Goal: Browse casually: Explore the website without a specific task or goal

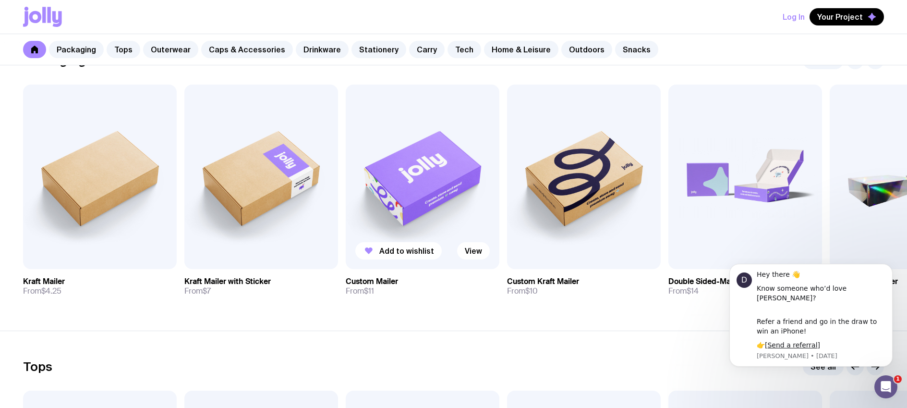
click at [439, 179] on img at bounding box center [423, 176] width 154 height 184
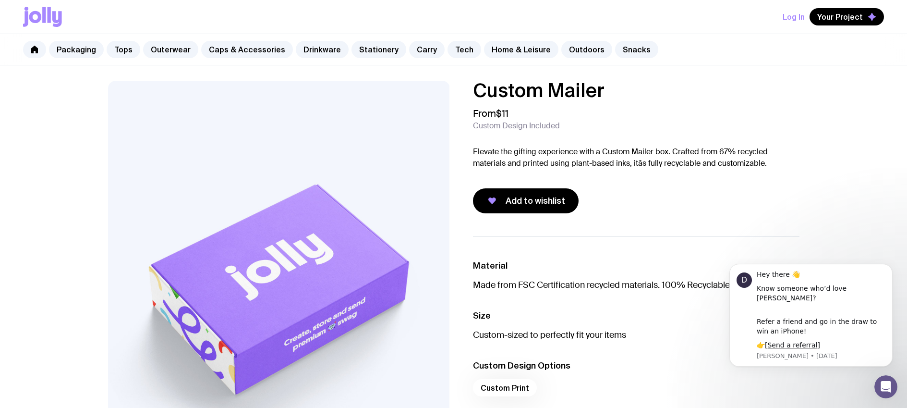
scroll to position [179, 0]
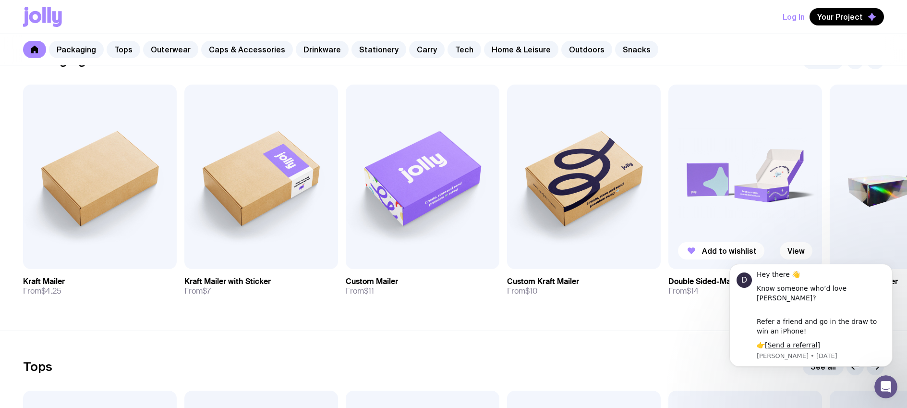
click at [758, 147] on img at bounding box center [745, 176] width 154 height 184
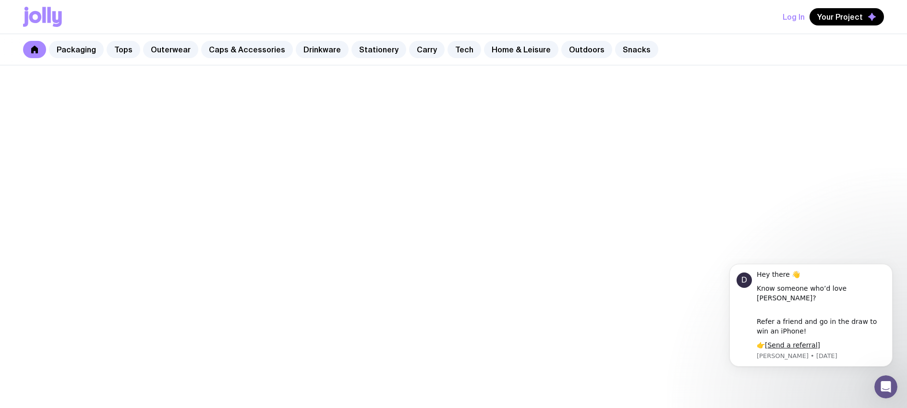
scroll to position [179, 0]
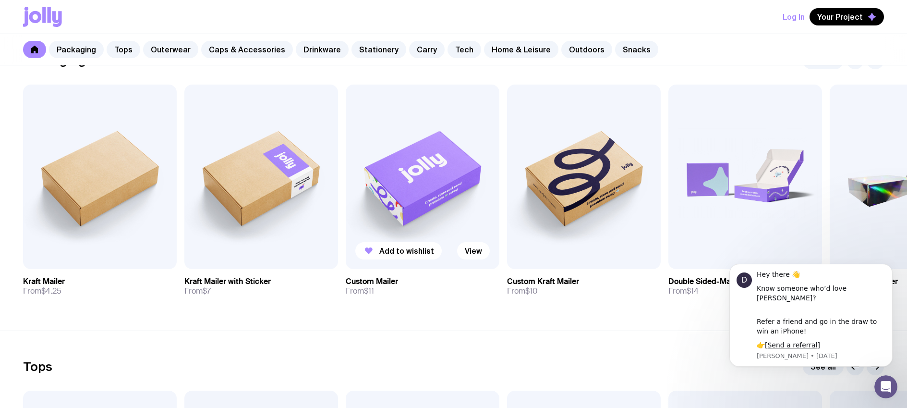
click at [450, 144] on img at bounding box center [423, 176] width 154 height 184
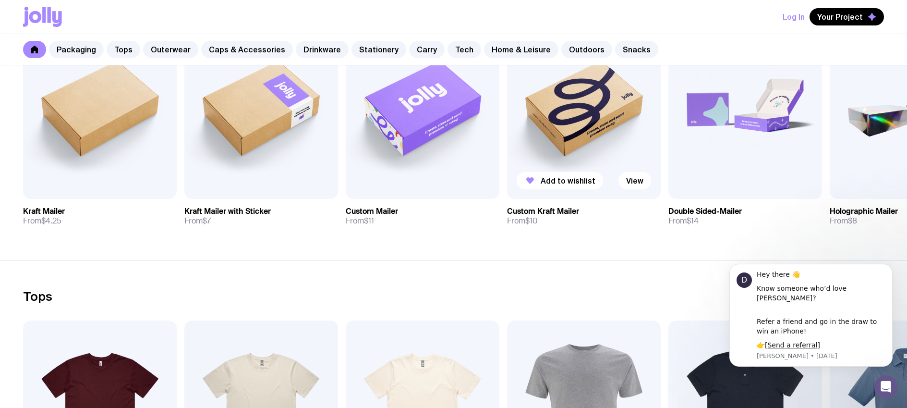
scroll to position [170, 0]
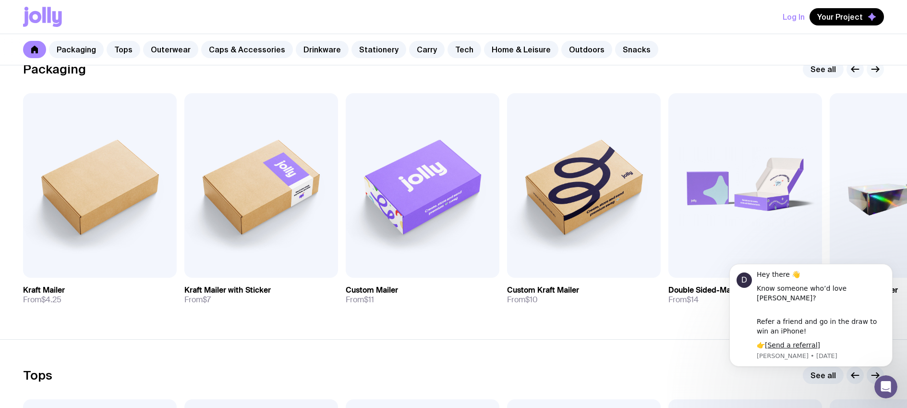
click at [870, 69] on icon "button" at bounding box center [875, 69] width 12 height 12
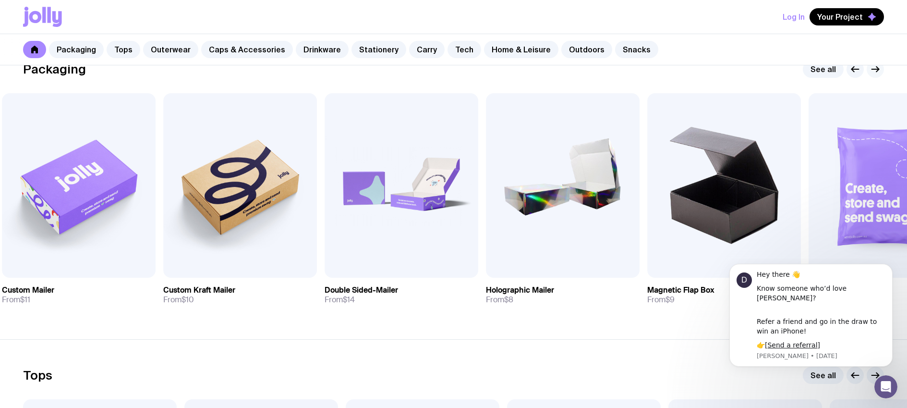
click at [870, 69] on icon "button" at bounding box center [875, 69] width 12 height 12
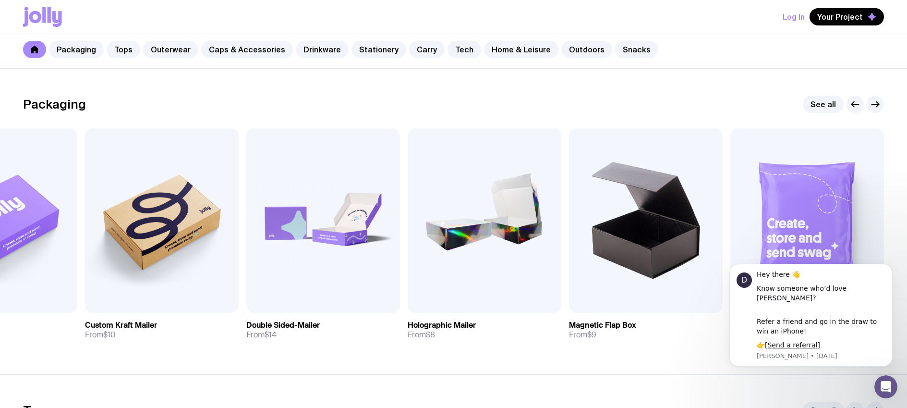
scroll to position [5, 0]
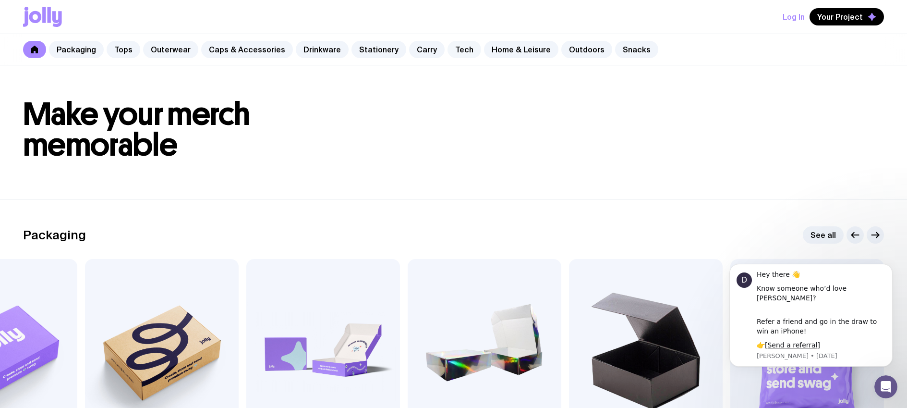
click at [453, 49] on link "Tech" at bounding box center [464, 49] width 34 height 17
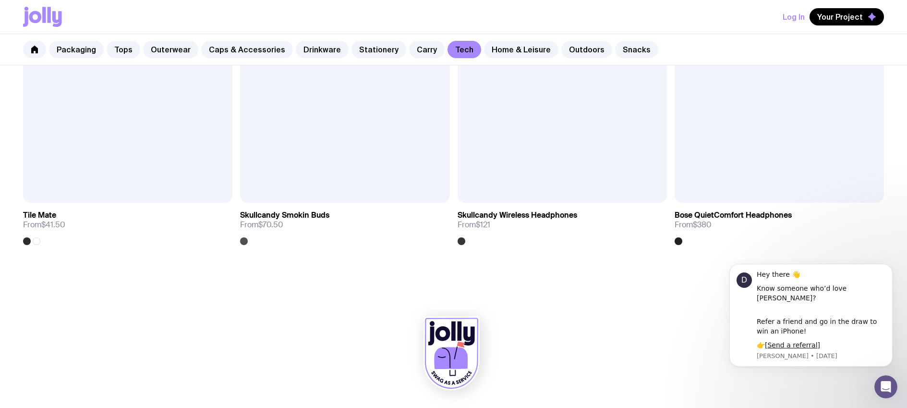
scroll to position [1926, 0]
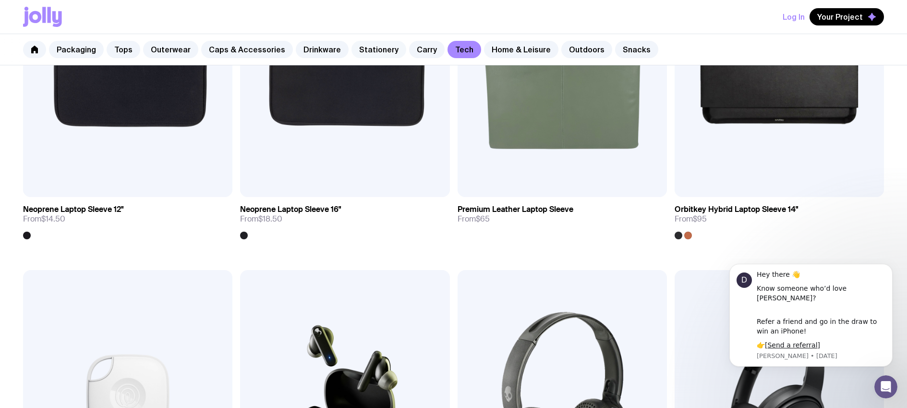
click at [370, 47] on link "Stationery" at bounding box center [378, 49] width 55 height 17
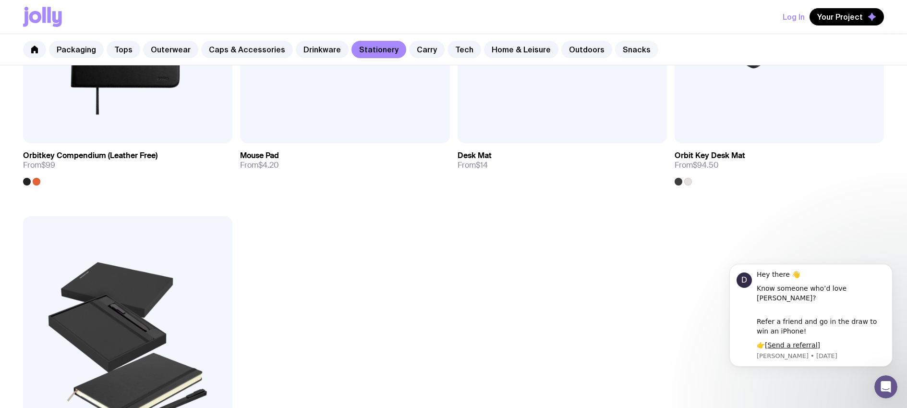
scroll to position [1836, 0]
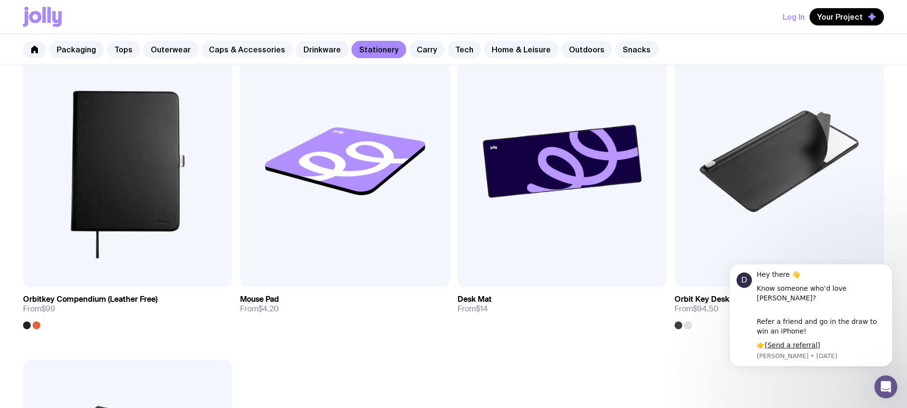
click at [241, 50] on link "Caps & Accessories" at bounding box center [247, 49] width 92 height 17
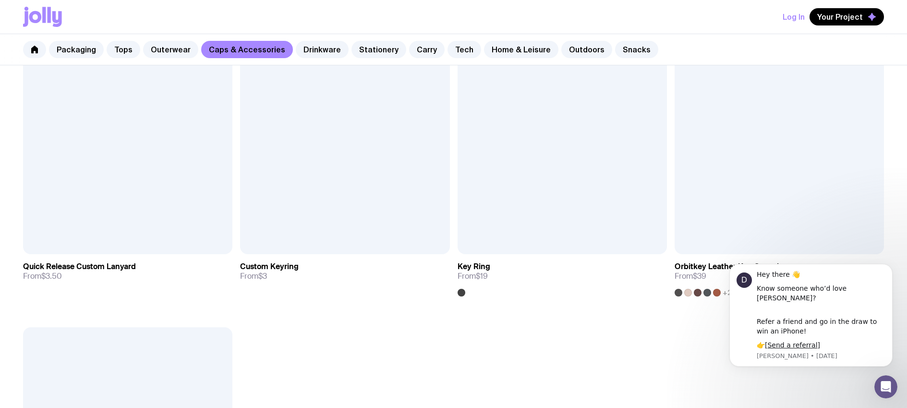
scroll to position [2175, 0]
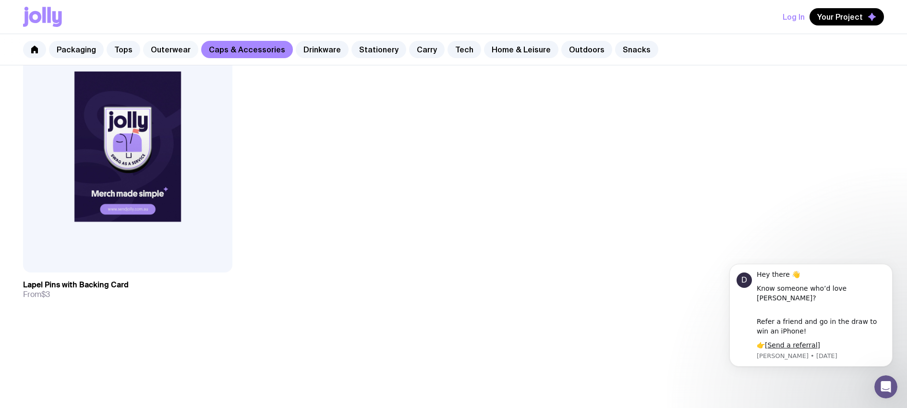
click at [177, 48] on link "Outerwear" at bounding box center [170, 49] width 55 height 17
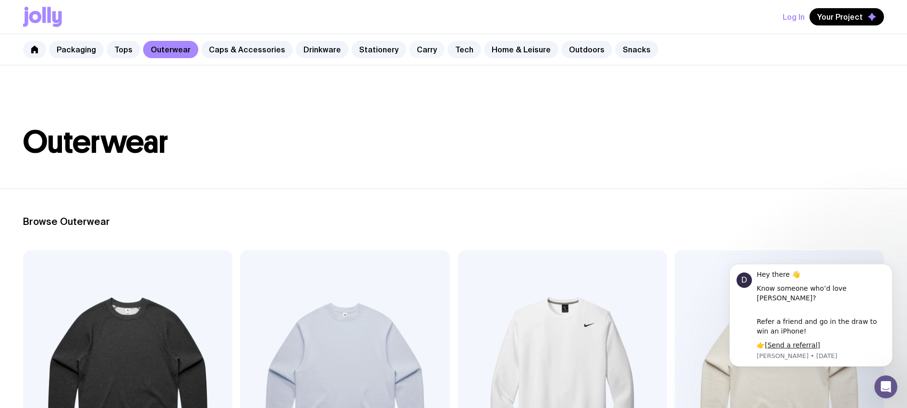
click at [415, 49] on link "Carry" at bounding box center [427, 49] width 36 height 17
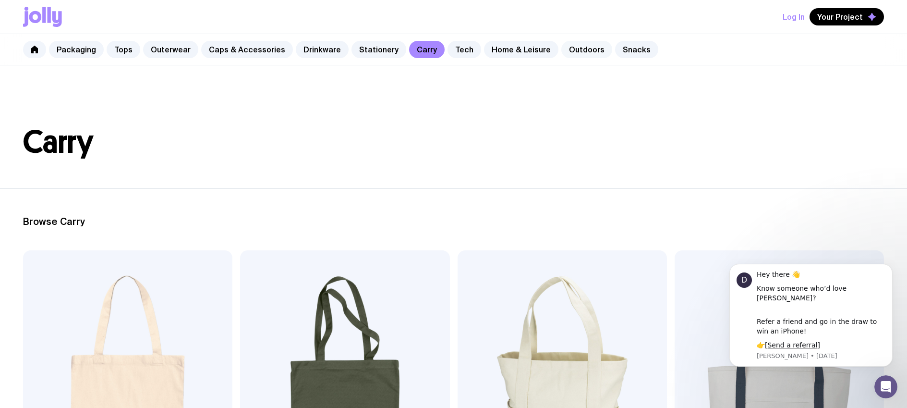
click at [561, 48] on link "Outdoors" at bounding box center [586, 49] width 51 height 17
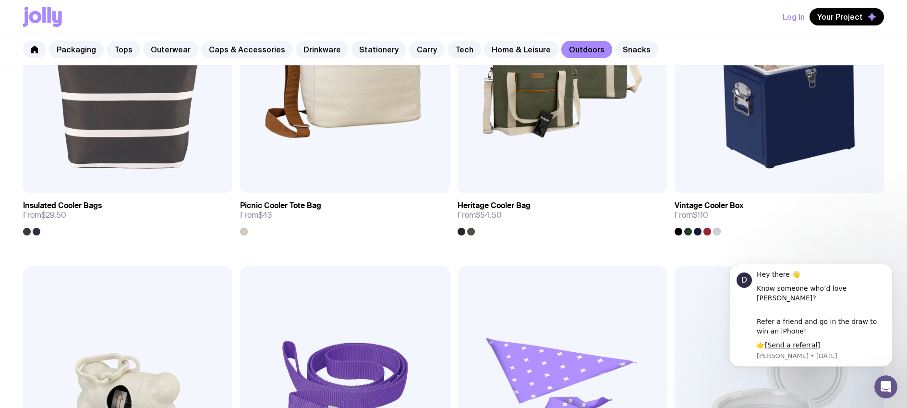
scroll to position [1493, 0]
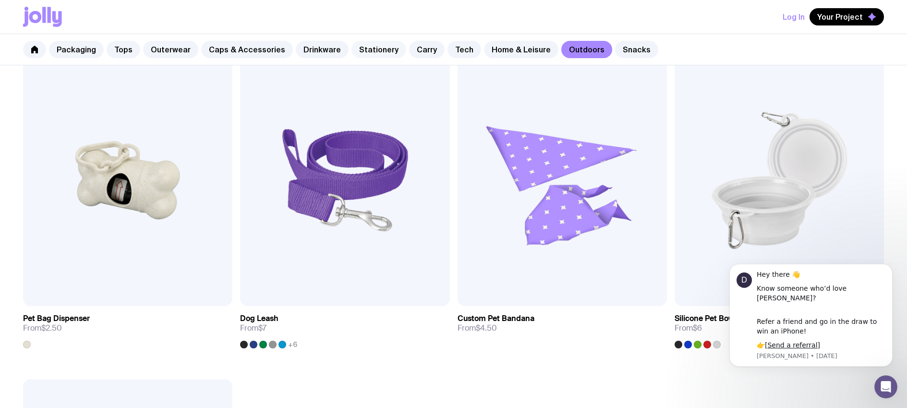
click at [357, 50] on link "Stationery" at bounding box center [378, 49] width 55 height 17
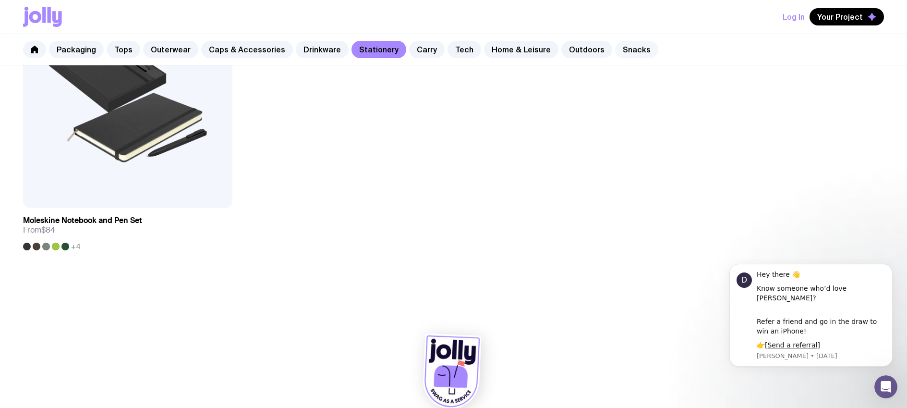
scroll to position [2245, 0]
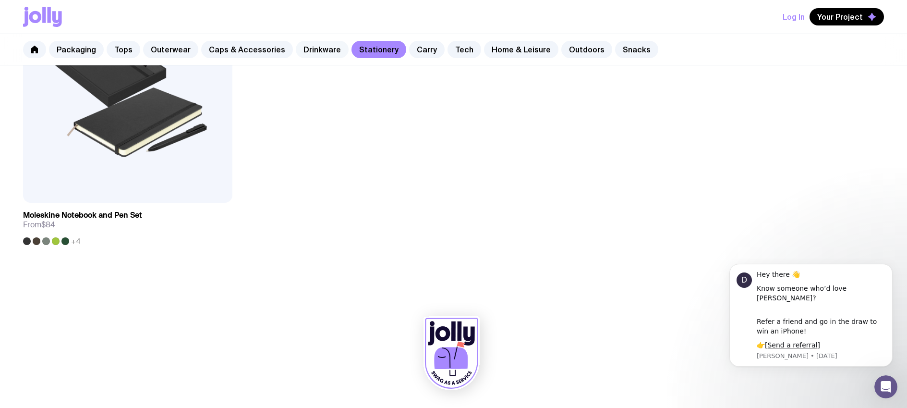
click at [302, 49] on link "Drinkware" at bounding box center [322, 49] width 53 height 17
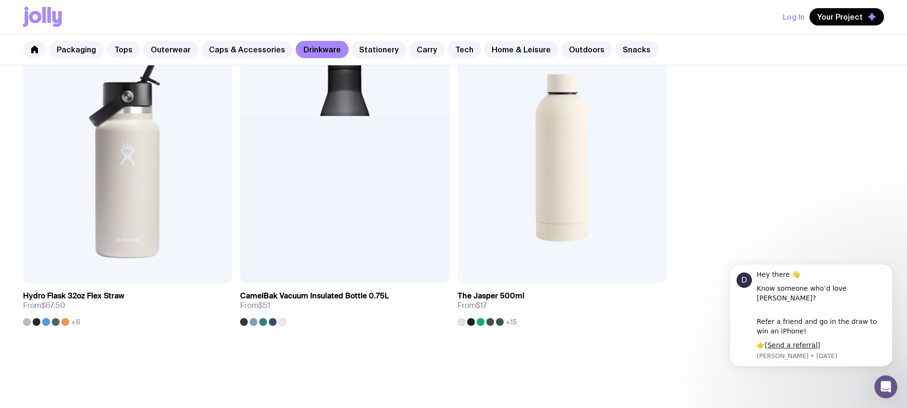
scroll to position [1921, 0]
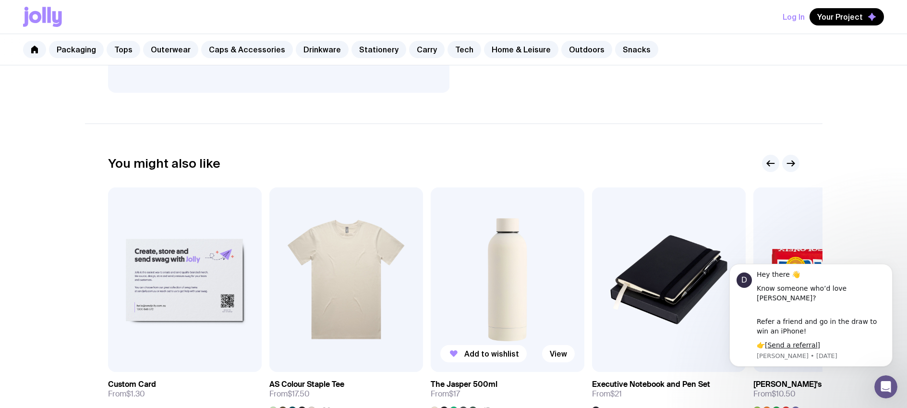
scroll to position [556, 0]
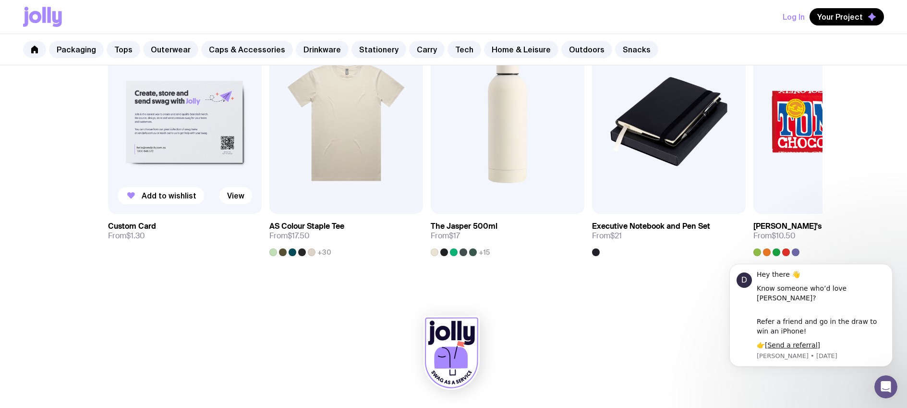
click at [177, 144] on img at bounding box center [185, 121] width 154 height 184
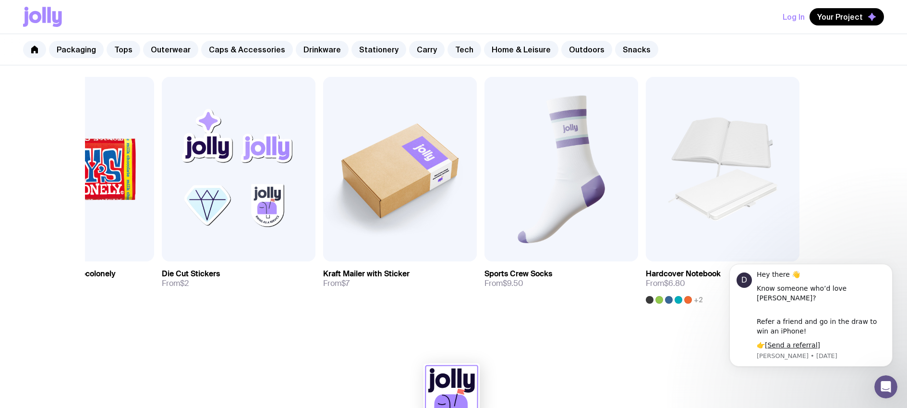
scroll to position [499, 0]
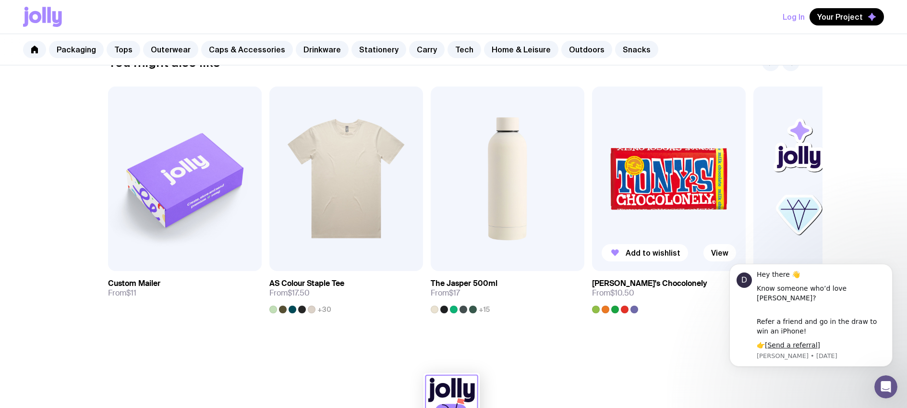
click at [654, 165] on img at bounding box center [669, 178] width 154 height 184
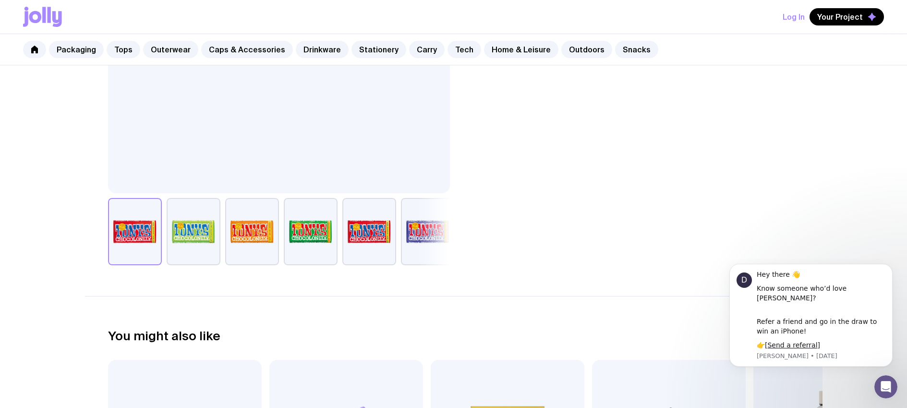
scroll to position [628, 0]
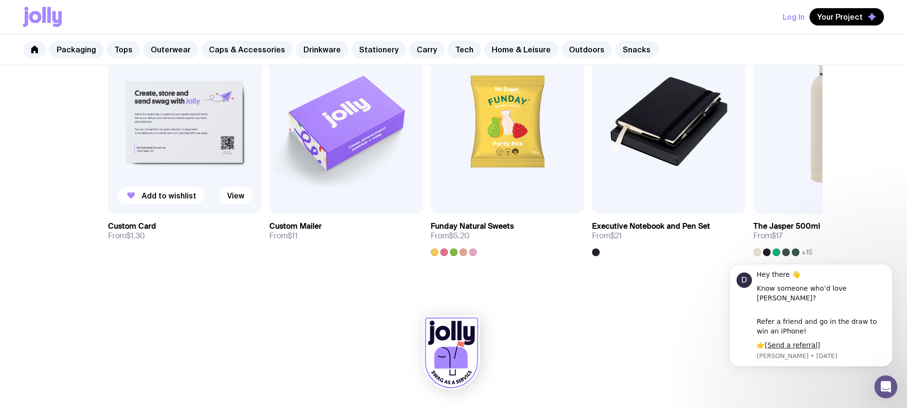
click at [185, 128] on img at bounding box center [185, 121] width 154 height 184
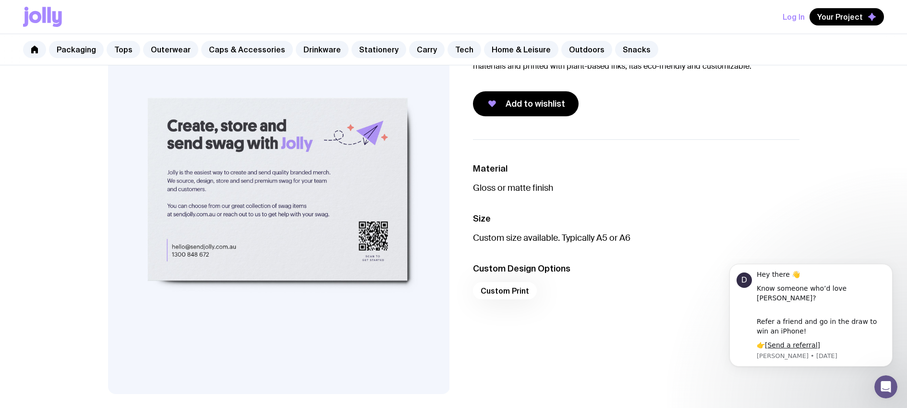
scroll to position [164, 0]
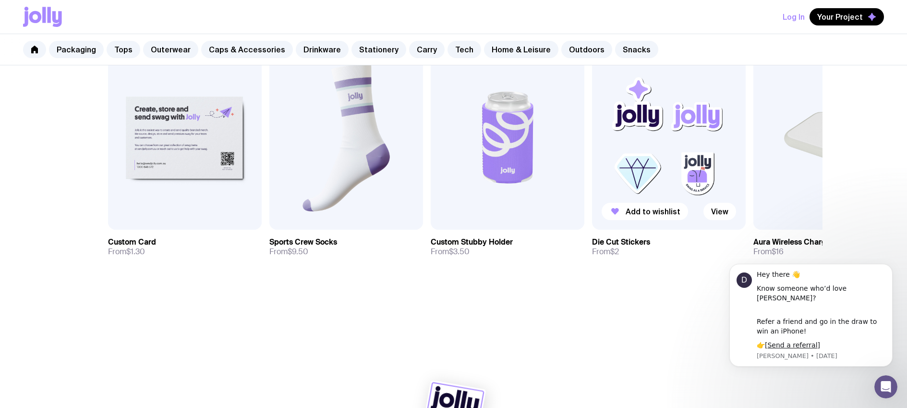
scroll to position [556, 0]
